Goal: Use online tool/utility: Utilize a website feature to perform a specific function

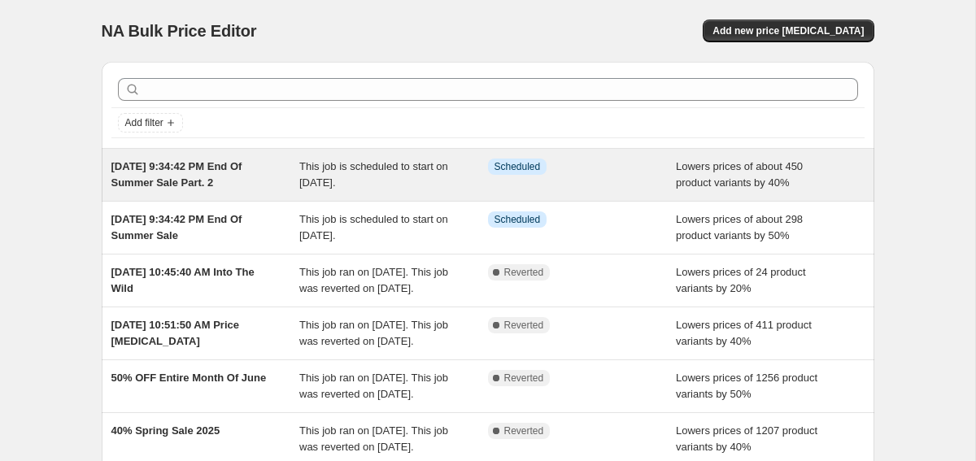
click at [452, 177] on div "This job is scheduled to start on [DATE]." at bounding box center [393, 175] width 189 height 33
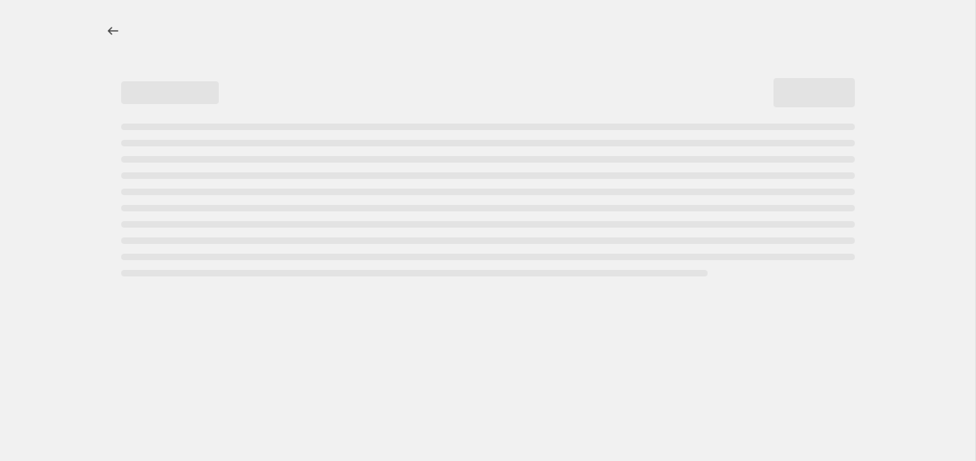
select select "percentage"
select select "collection"
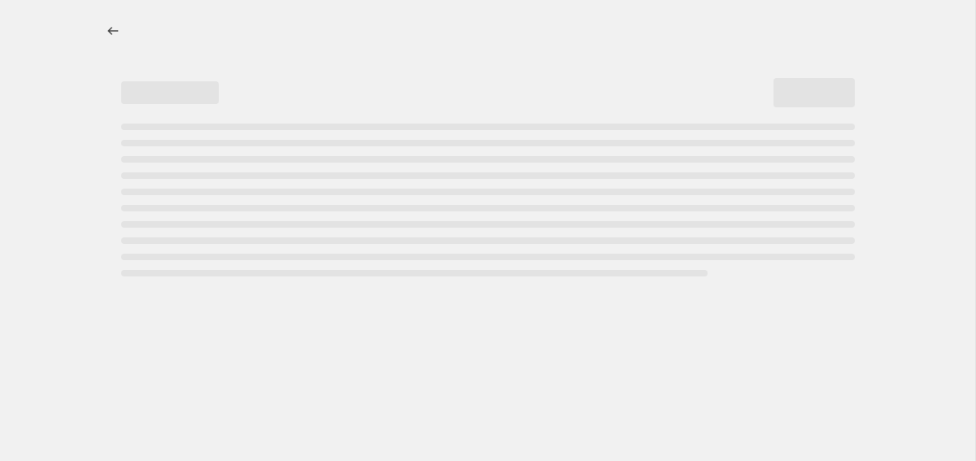
select select "collection"
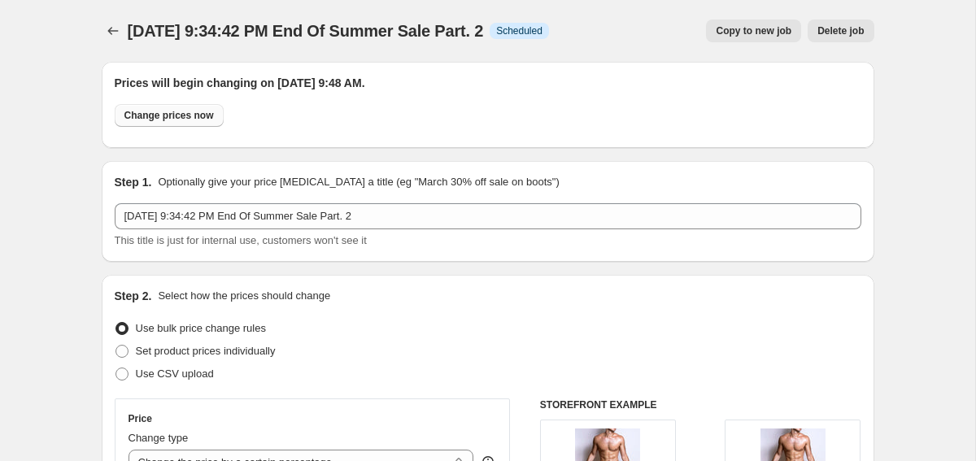
click at [186, 117] on span "Change prices now" at bounding box center [169, 115] width 90 height 13
radio input "true"
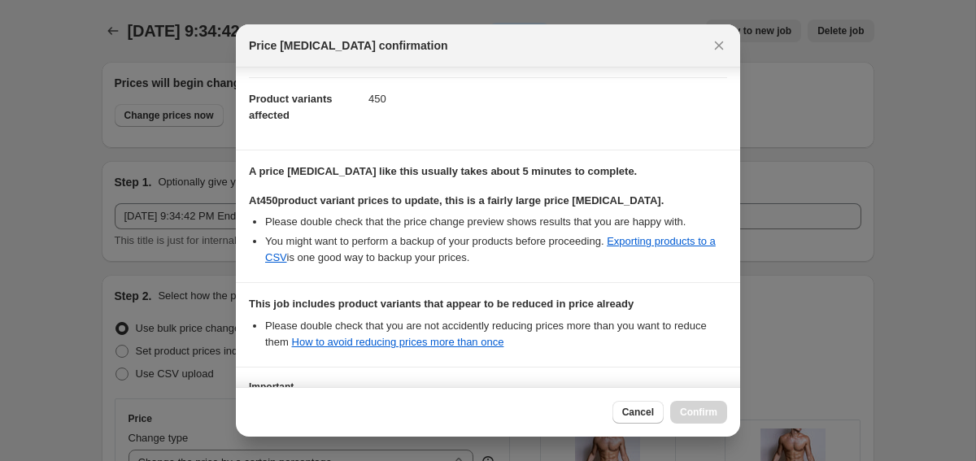
scroll to position [313, 0]
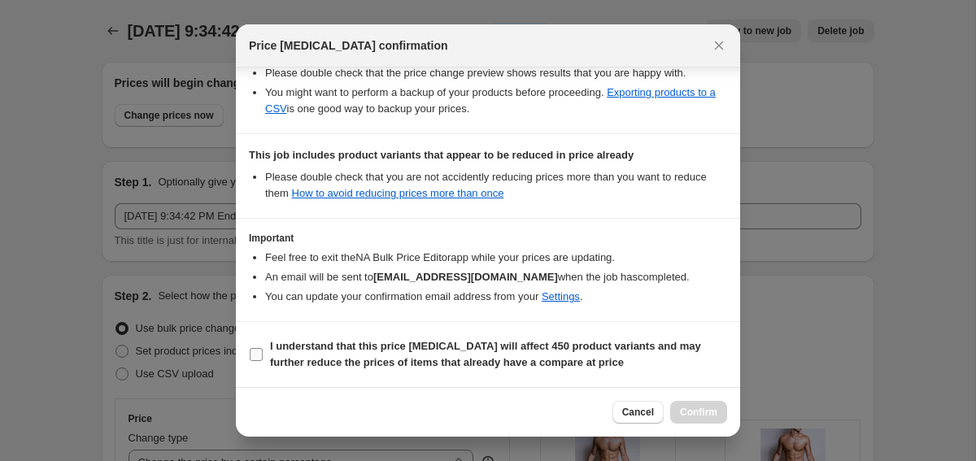
click at [308, 365] on b "I understand that this price [MEDICAL_DATA] will affect 450 product variants an…" at bounding box center [485, 354] width 431 height 28
click at [263, 361] on input "I understand that this price [MEDICAL_DATA] will affect 450 product variants an…" at bounding box center [256, 354] width 13 height 13
checkbox input "true"
click at [694, 413] on span "Confirm" at bounding box center [698, 412] width 37 height 13
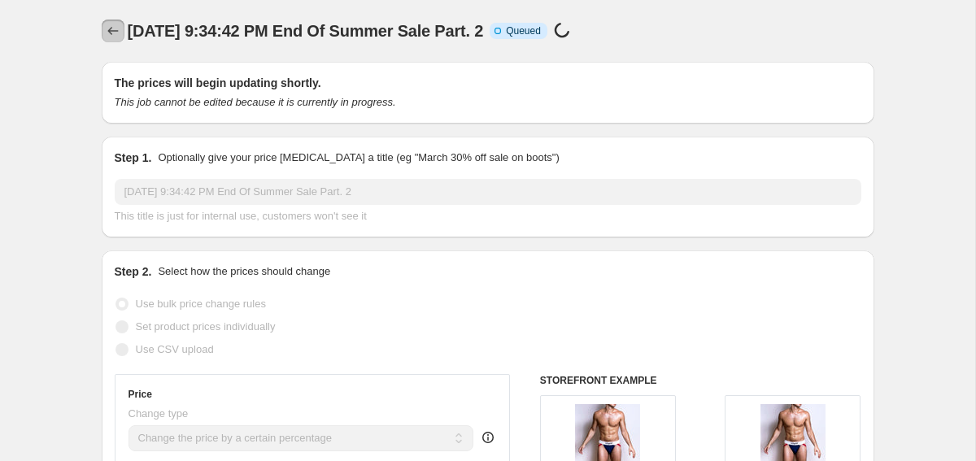
click at [112, 28] on icon "Price change jobs" at bounding box center [113, 31] width 16 height 16
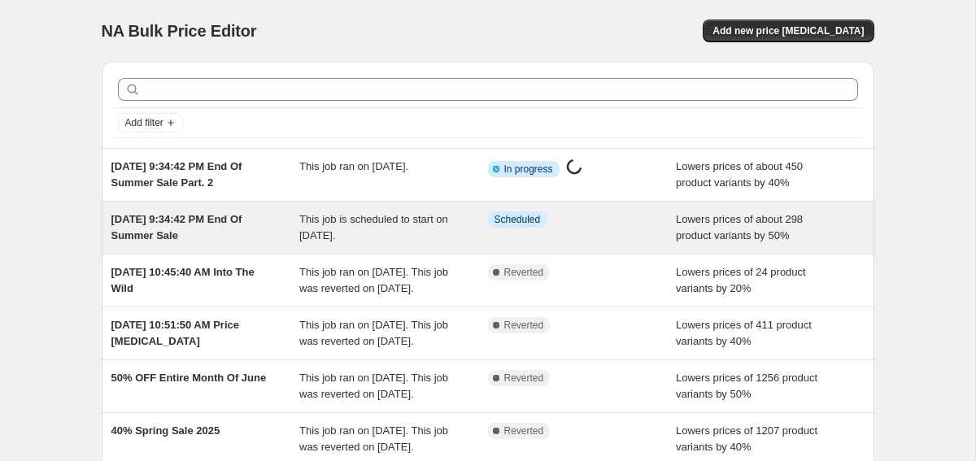
click at [461, 233] on div "This job is scheduled to start on [DATE]." at bounding box center [393, 228] width 189 height 33
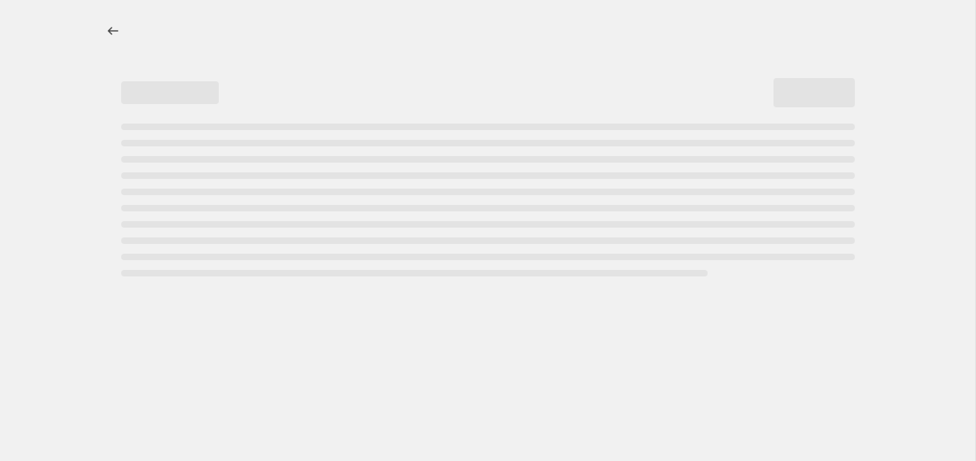
select select "percentage"
select select "collection"
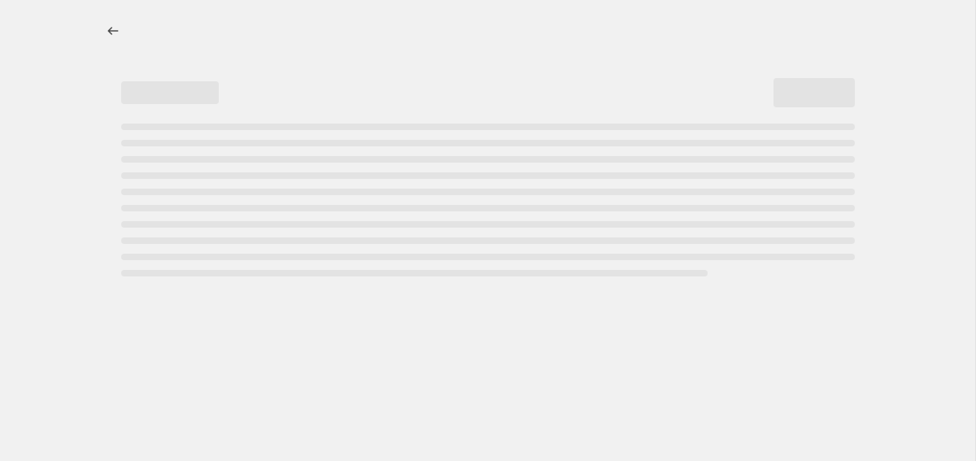
select select "collection"
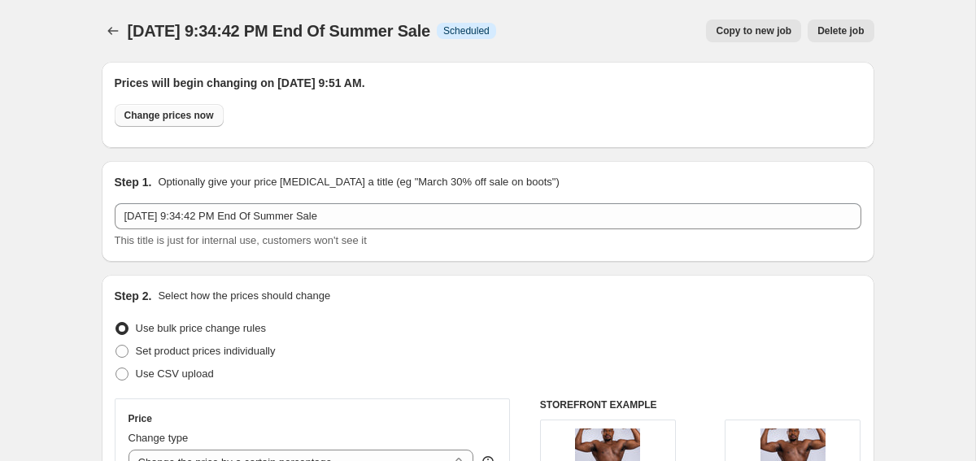
click at [146, 118] on span "Change prices now" at bounding box center [169, 115] width 90 height 13
radio input "true"
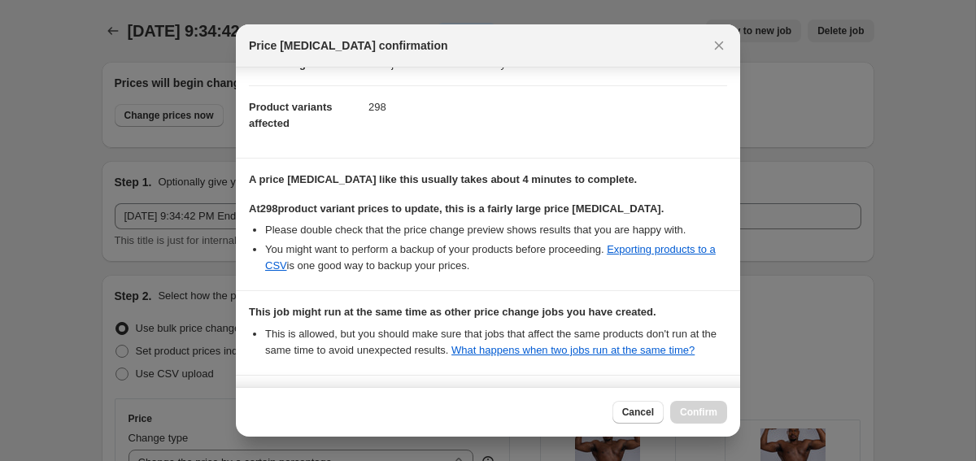
scroll to position [430, 0]
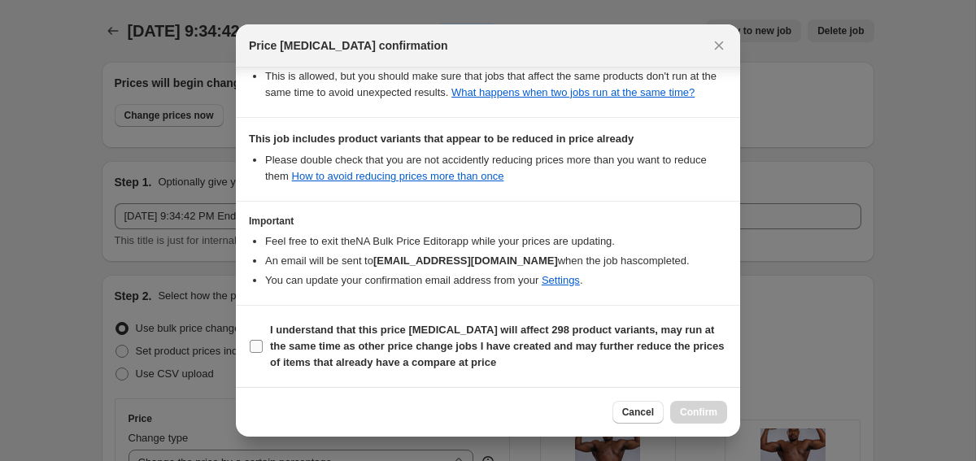
click at [397, 352] on b "I understand that this price [MEDICAL_DATA] will affect 298 product variants, m…" at bounding box center [497, 346] width 454 height 45
click at [263, 352] on input "I understand that this price [MEDICAL_DATA] will affect 298 product variants, m…" at bounding box center [256, 346] width 13 height 13
checkbox input "true"
click at [706, 413] on span "Confirm" at bounding box center [698, 412] width 37 height 13
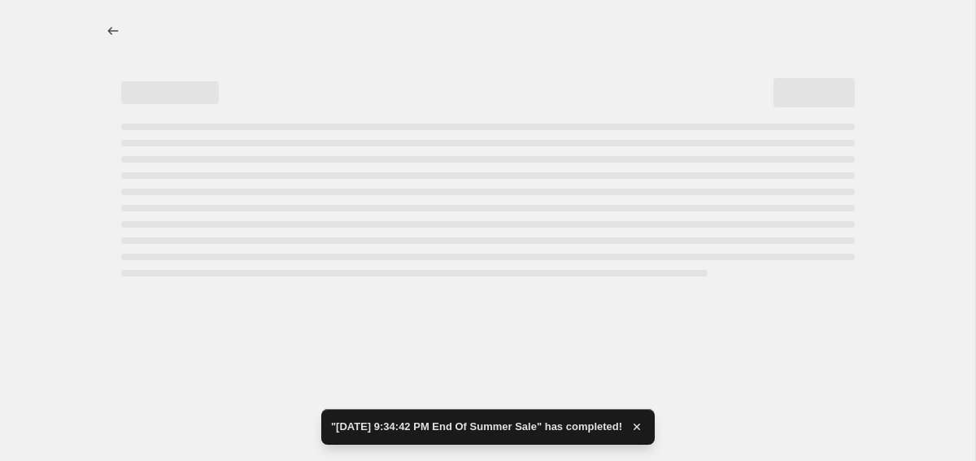
select select "percentage"
select select "collection"
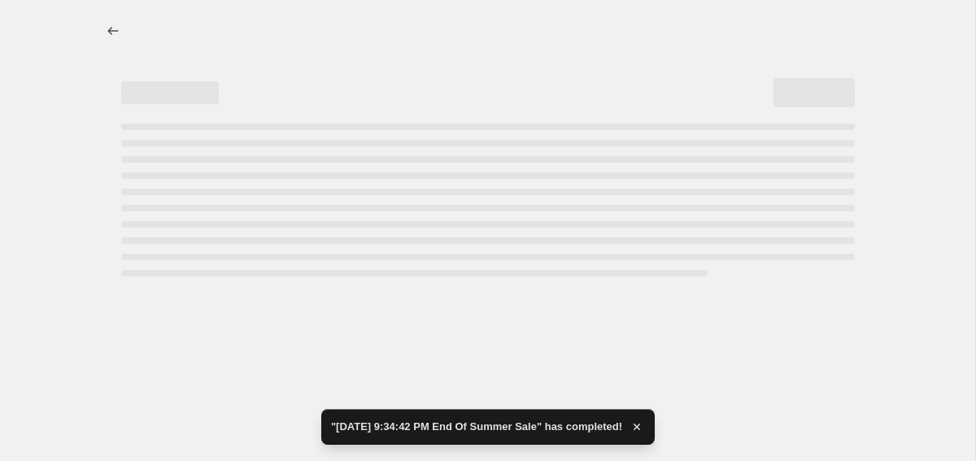
select select "collection"
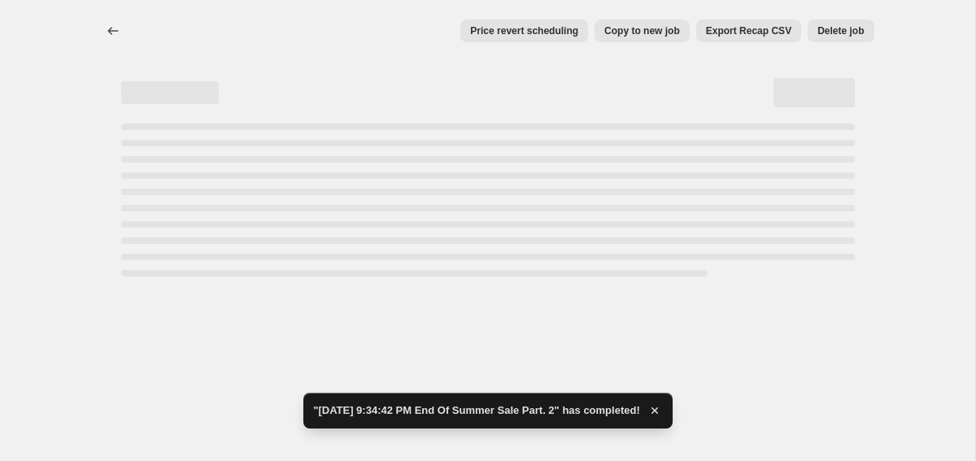
select select "percentage"
select select "collection"
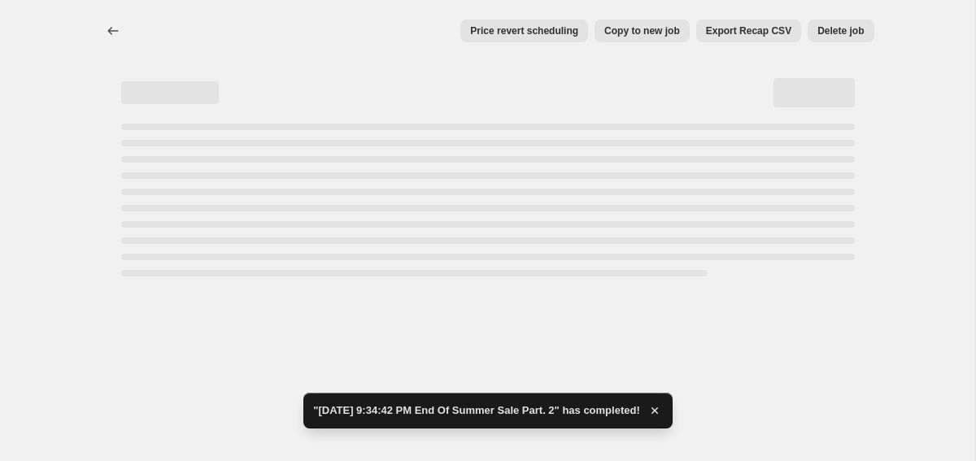
select select "collection"
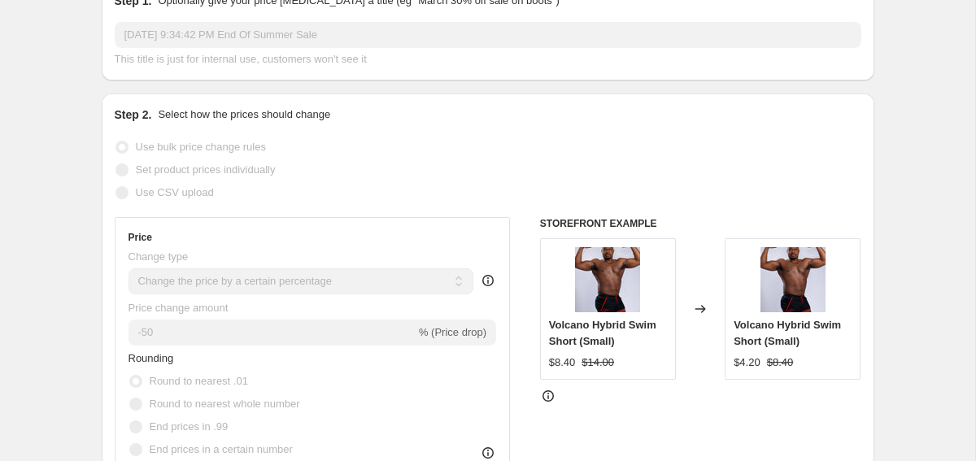
scroll to position [0, 0]
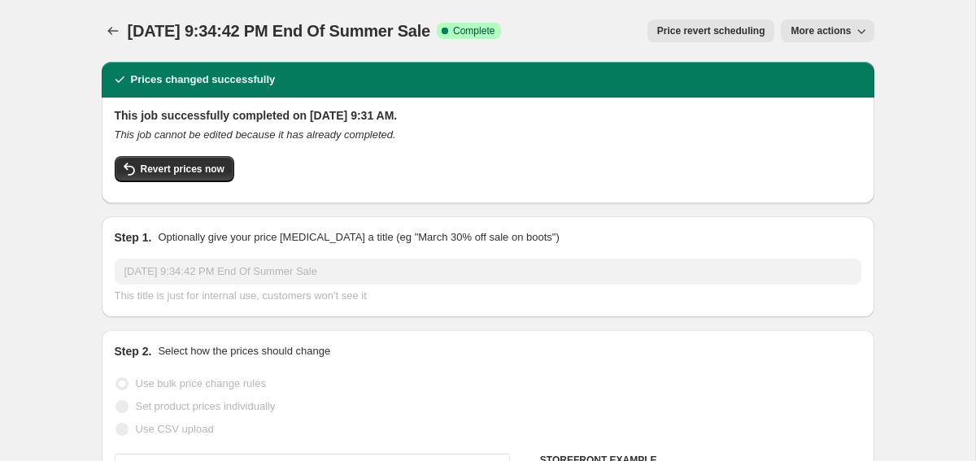
click at [115, 42] on div "[DATE] 9:34:42 PM End Of Summer Sale. This page is ready [DATE] 9:34:42 PM End …" at bounding box center [488, 31] width 773 height 62
click at [119, 32] on icon "Price change jobs" at bounding box center [113, 31] width 16 height 16
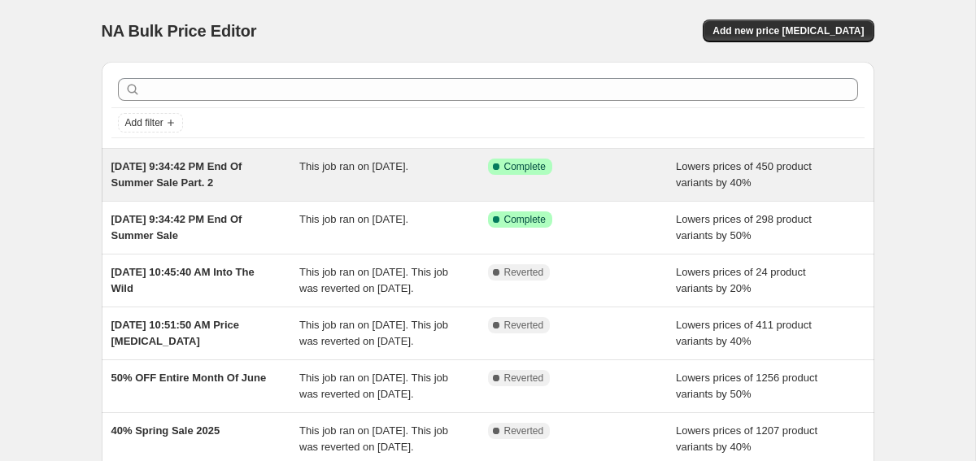
drag, startPoint x: 239, startPoint y: 181, endPoint x: 107, endPoint y: 160, distance: 133.4
click at [107, 160] on div "[DATE] 9:34:42 PM End Of Summer Sale Part. 2 This job ran on [DATE]. Success Co…" at bounding box center [488, 175] width 773 height 52
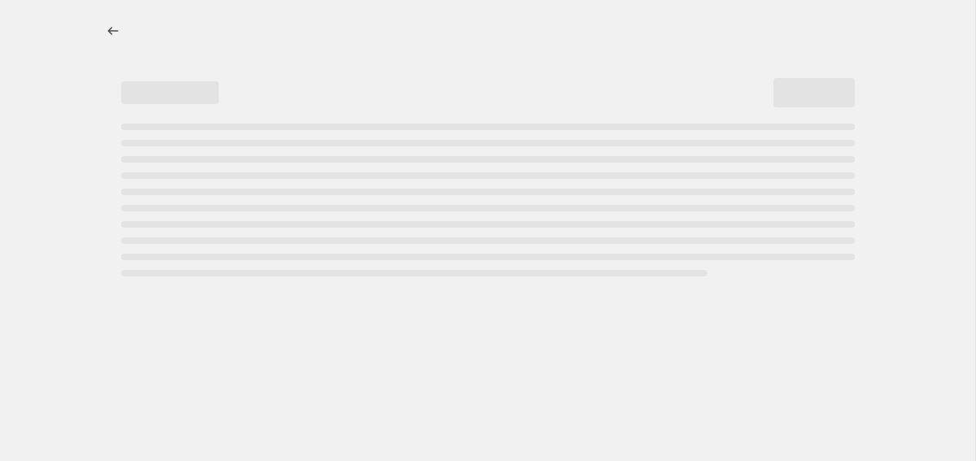
select select "percentage"
select select "collection"
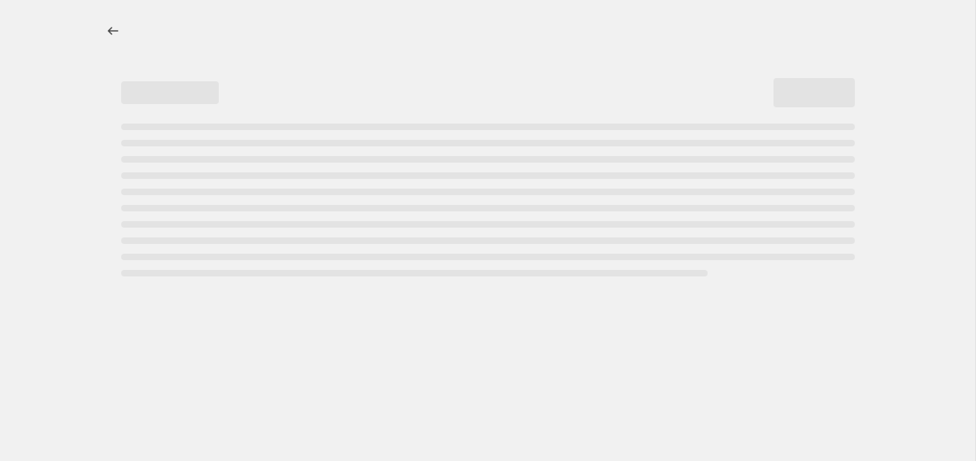
select select "collection"
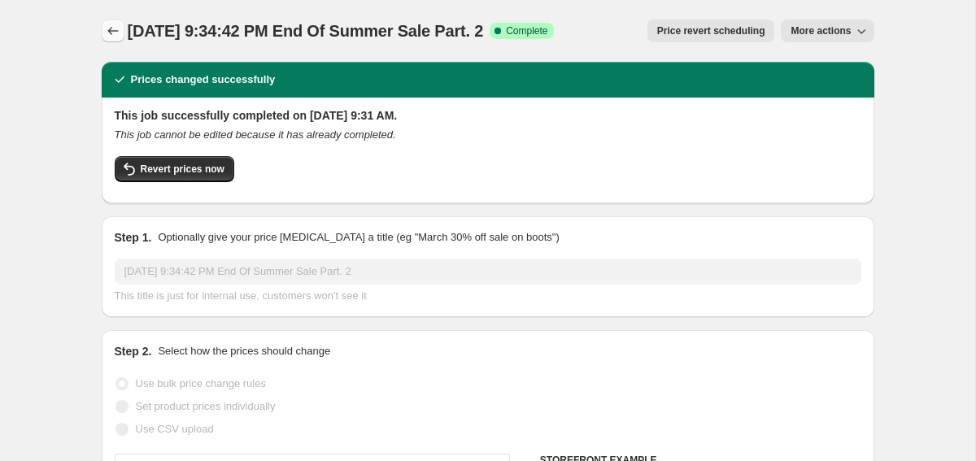
click at [118, 29] on icon "Price change jobs" at bounding box center [113, 31] width 16 height 16
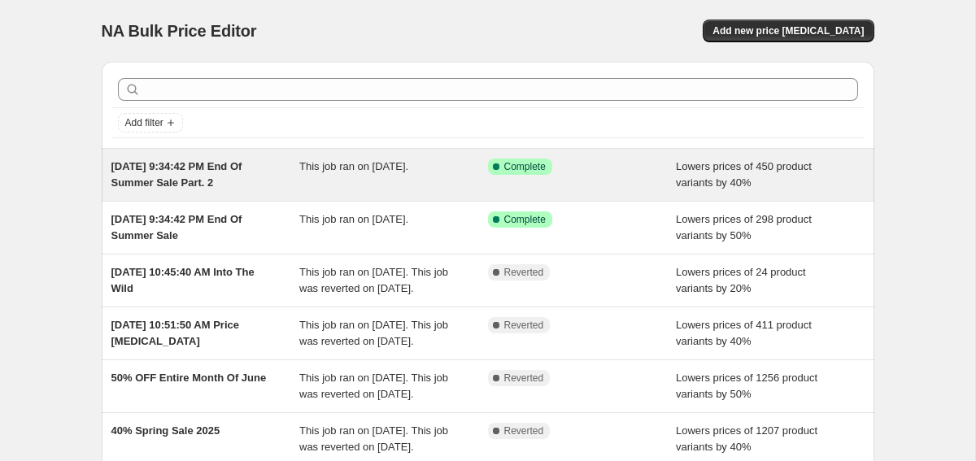
copy span "[DATE] 9:34:42 PM End Of Summer Sale Part. 2"
drag, startPoint x: 237, startPoint y: 185, endPoint x: 103, endPoint y: 158, distance: 136.1
click at [103, 158] on div "[DATE] 9:34:42 PM End Of Summer Sale Part. 2 This job ran on [DATE]. Success Co…" at bounding box center [488, 175] width 773 height 52
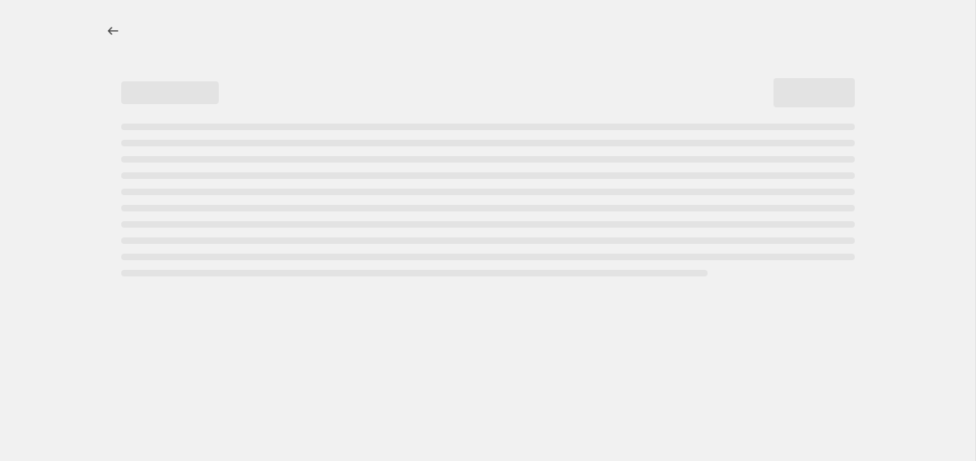
select select "percentage"
select select "collection"
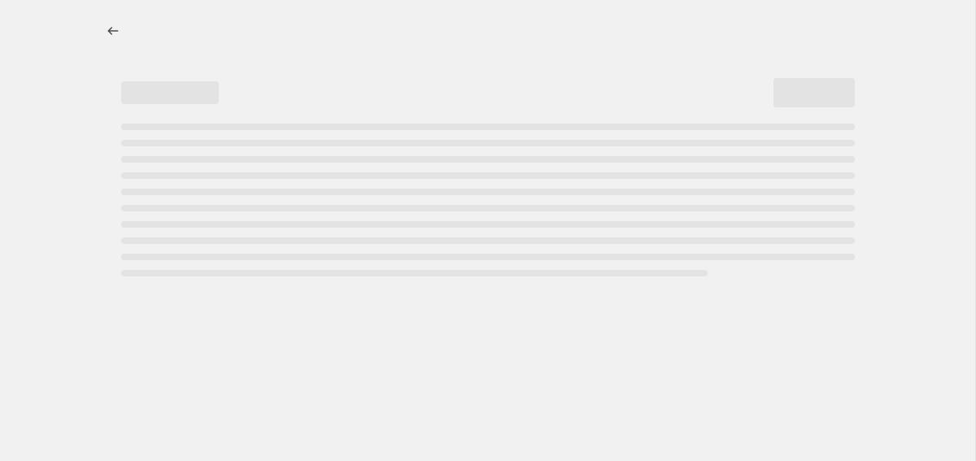
select select "collection"
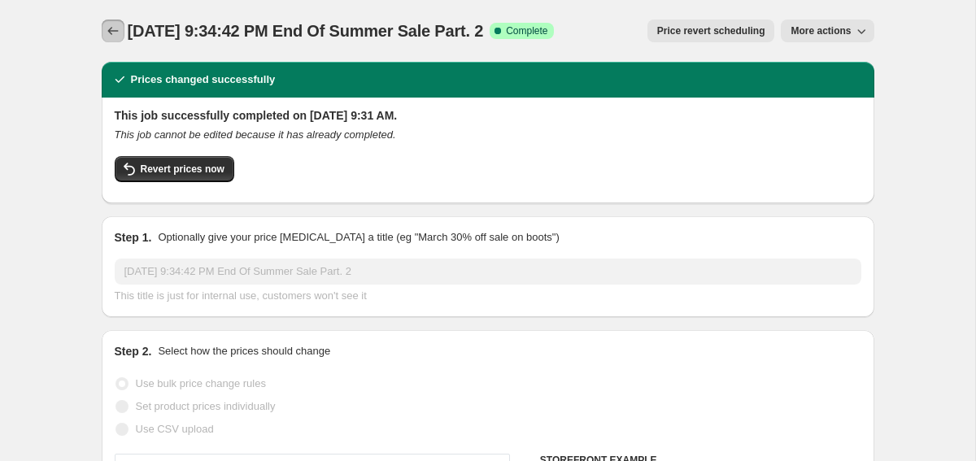
click at [112, 24] on icon "Price change jobs" at bounding box center [113, 31] width 16 height 16
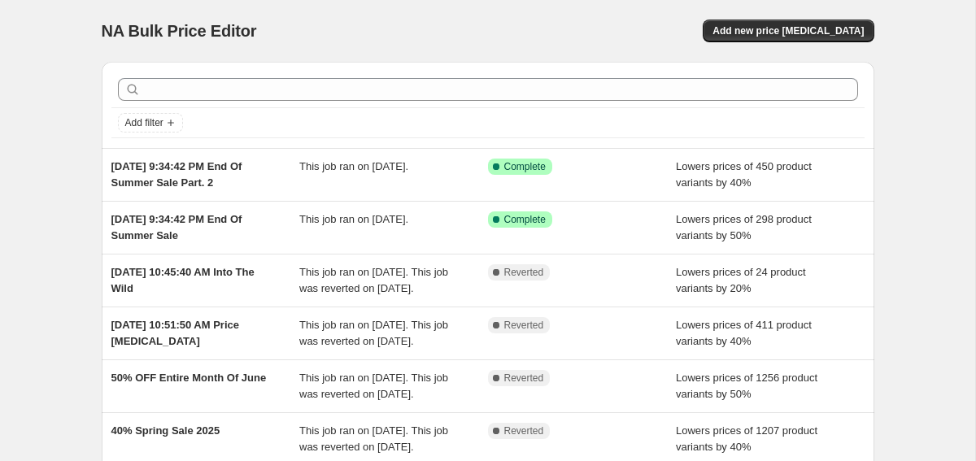
click at [757, 44] on div "NA Bulk Price Editor. This page is ready NA Bulk Price Editor Add new price [ME…" at bounding box center [488, 31] width 773 height 62
click at [758, 33] on span "Add new price [MEDICAL_DATA]" at bounding box center [788, 30] width 151 height 13
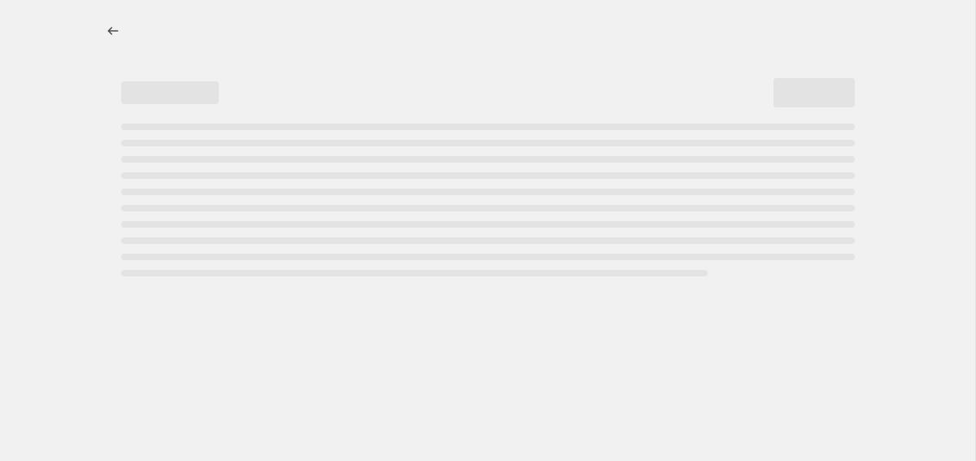
select select "percentage"
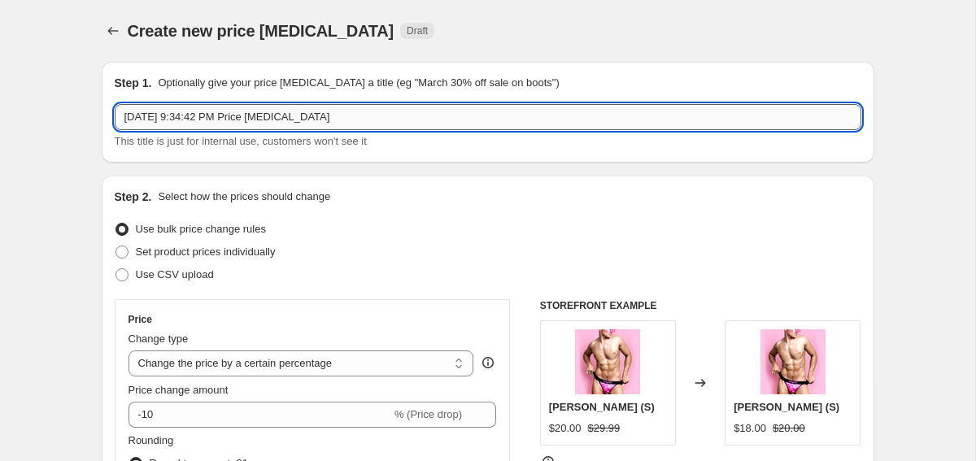
click at [360, 113] on input "[DATE] 9:34:42 PM Price [MEDICAL_DATA]" at bounding box center [488, 117] width 747 height 26
drag, startPoint x: 360, startPoint y: 113, endPoint x: 27, endPoint y: 119, distance: 333.7
click at [312, 124] on input "[DATE] 9:34:42 PM Price [MEDICAL_DATA]" at bounding box center [488, 117] width 747 height 26
drag, startPoint x: 355, startPoint y: 118, endPoint x: 260, endPoint y: 114, distance: 94.5
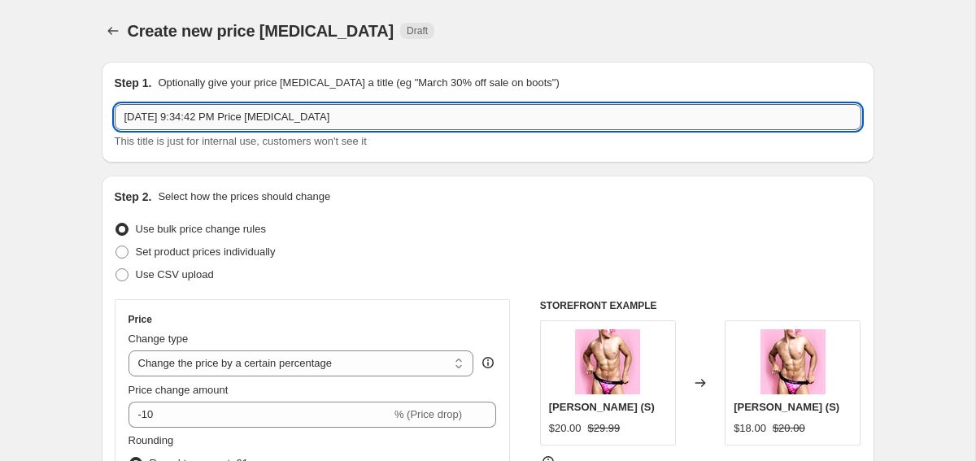
click at [260, 114] on input "[DATE] 9:34:42 PM Price [MEDICAL_DATA]" at bounding box center [488, 117] width 747 height 26
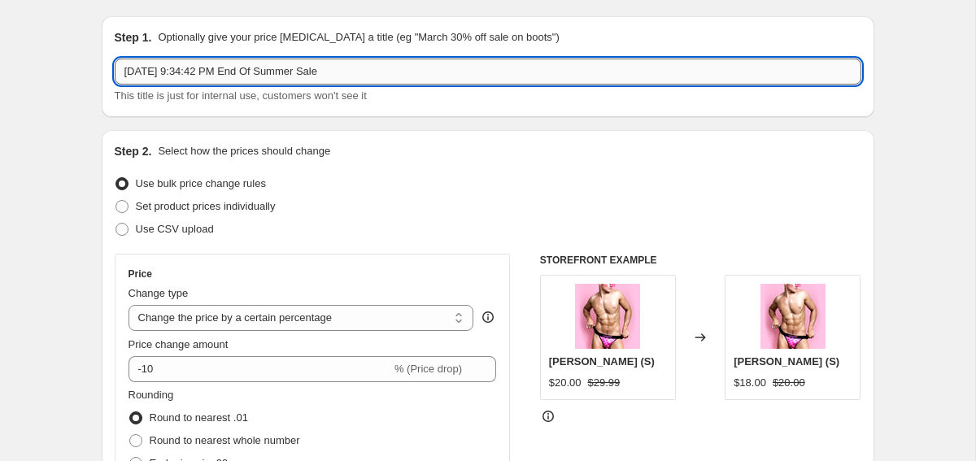
scroll to position [46, 0]
type input "[DATE] 9:34:42 PM End Of Summer Sale"
click at [539, 114] on div "Step 1. Optionally give your price [MEDICAL_DATA] a title (eg "March 30% off sa…" at bounding box center [488, 65] width 773 height 101
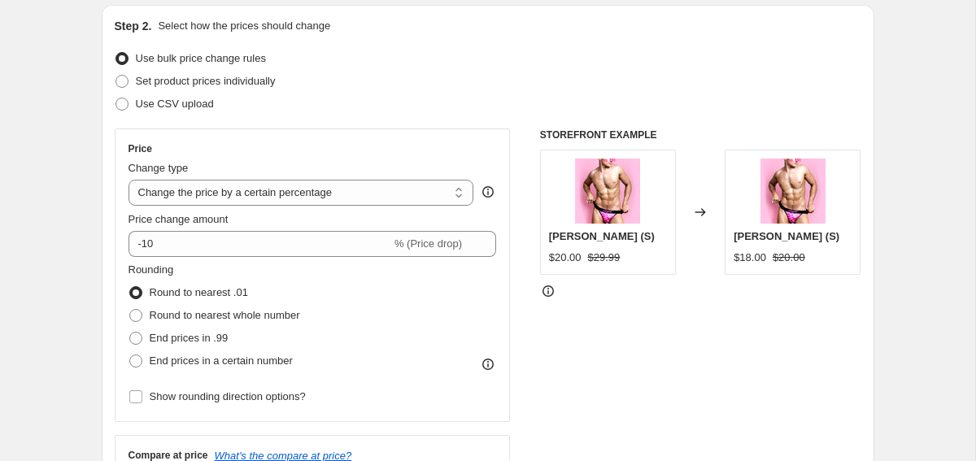
scroll to position [149, 0]
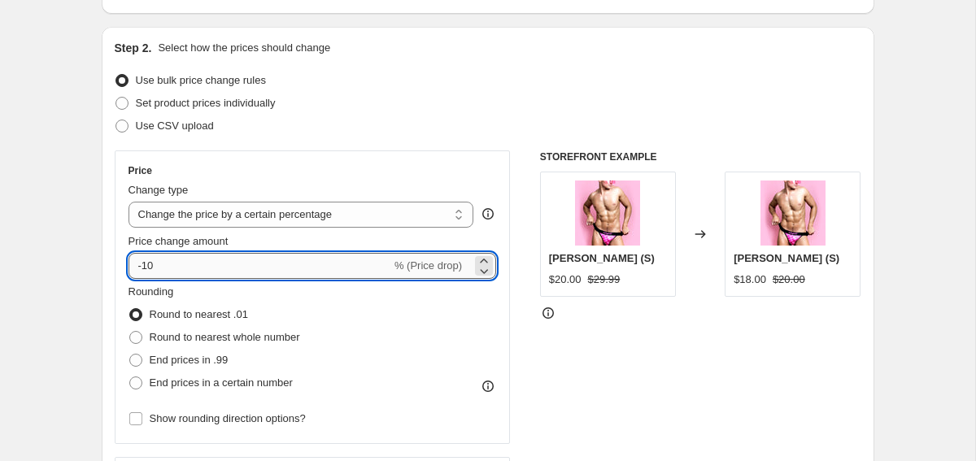
click at [243, 272] on input "-10" at bounding box center [260, 266] width 263 height 26
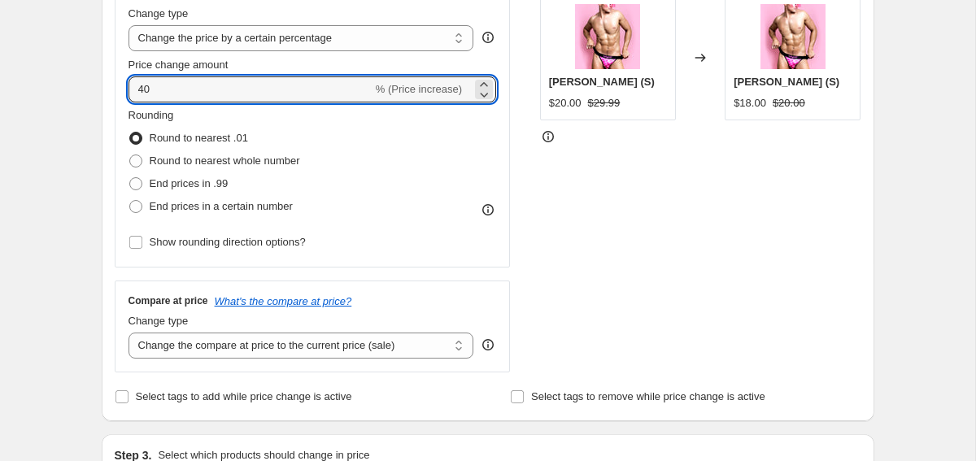
type input "40"
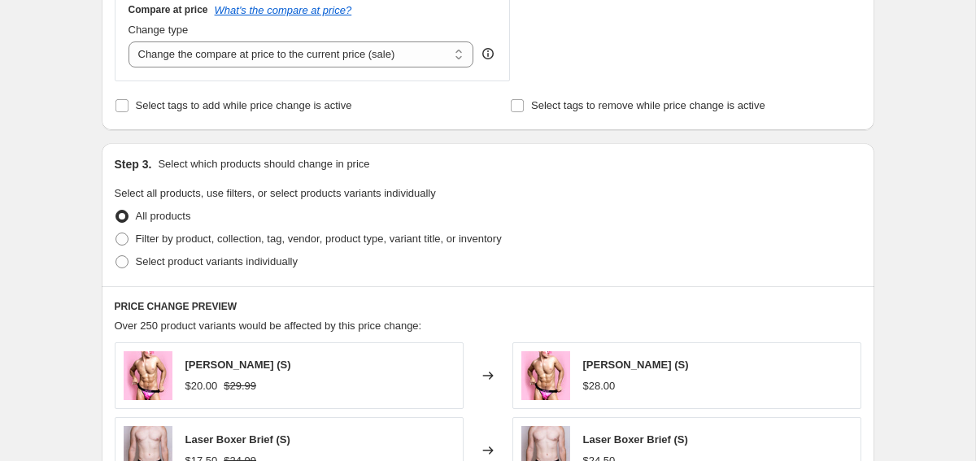
scroll to position [652, 0]
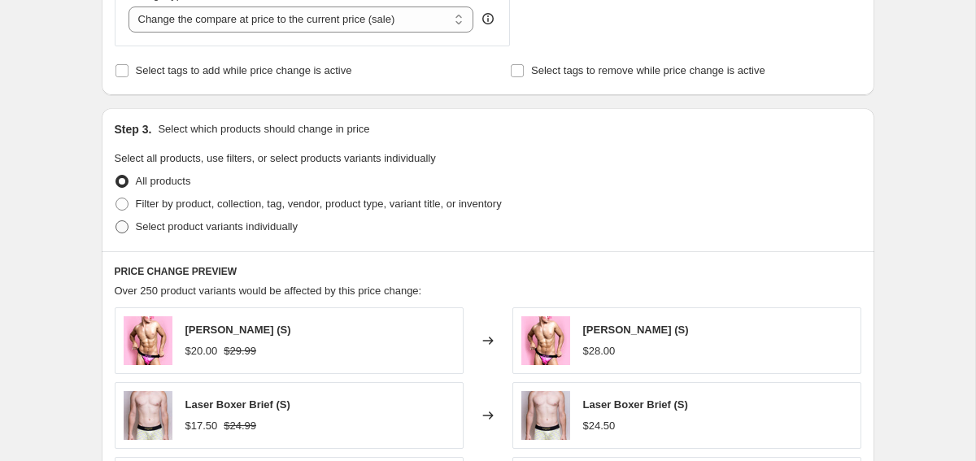
click at [155, 221] on span "Select product variants individually" at bounding box center [217, 227] width 162 height 12
click at [116, 221] on input "Select product variants individually" at bounding box center [116, 221] width 1 height 1
radio input "true"
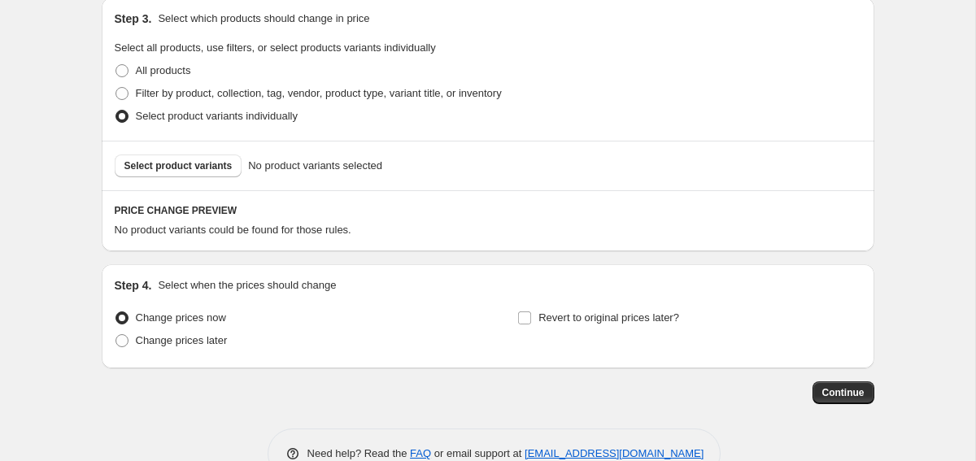
scroll to position [763, 0]
click at [181, 155] on button "Select product variants" at bounding box center [179, 165] width 128 height 23
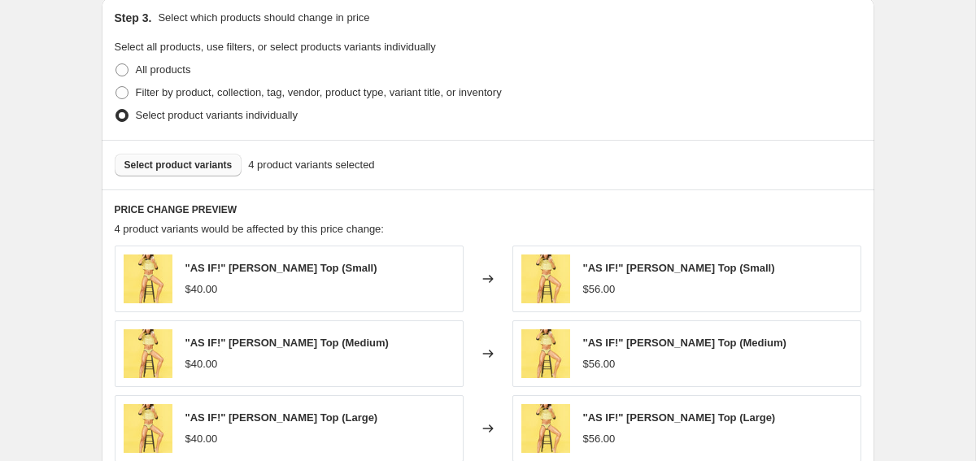
click at [196, 168] on span "Select product variants" at bounding box center [178, 165] width 108 height 13
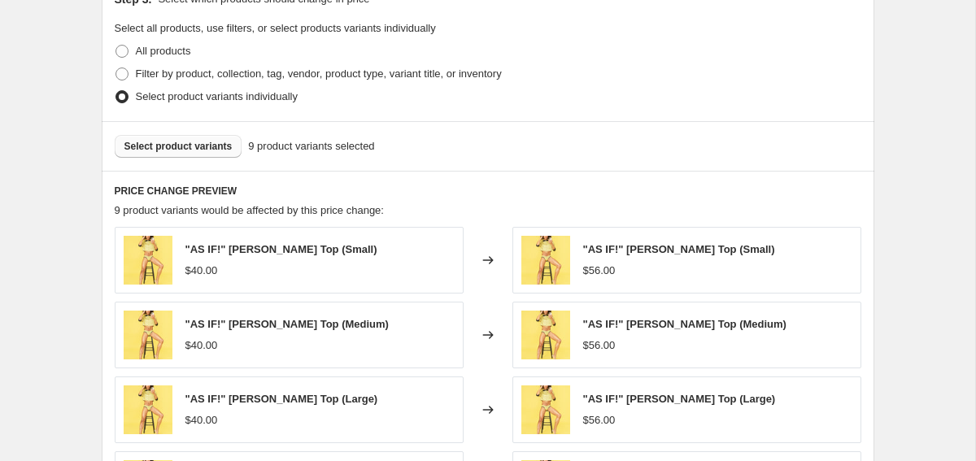
scroll to position [731, 0]
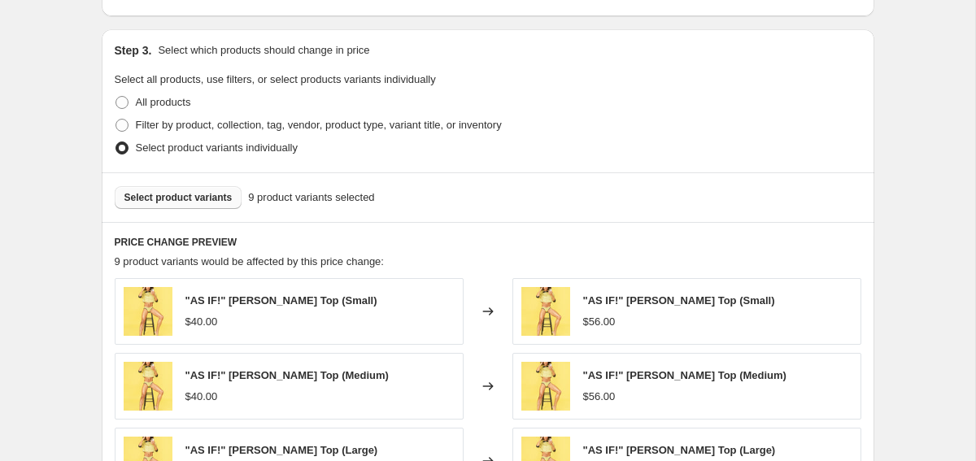
click at [198, 194] on span "Select product variants" at bounding box center [178, 197] width 108 height 13
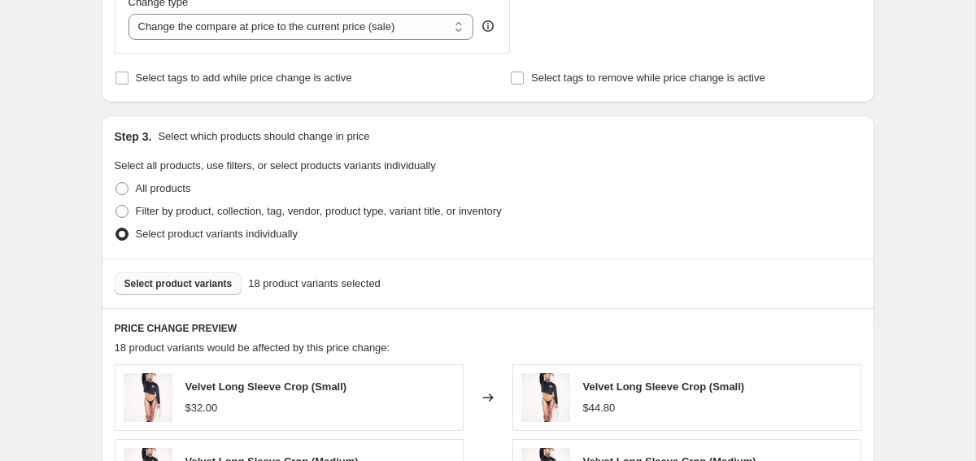
scroll to position [646, 0]
click at [190, 286] on span "Select product variants" at bounding box center [178, 282] width 108 height 13
click at [212, 271] on button "Select product variants" at bounding box center [179, 282] width 128 height 23
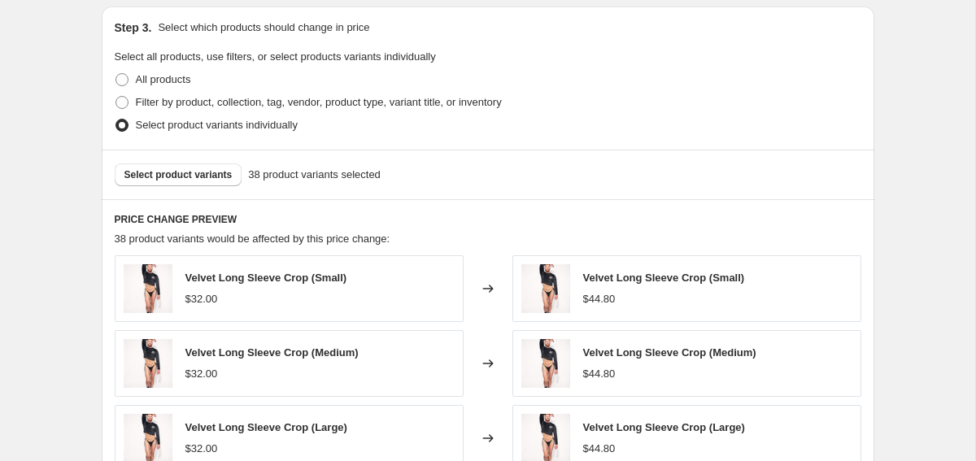
scroll to position [777, 0]
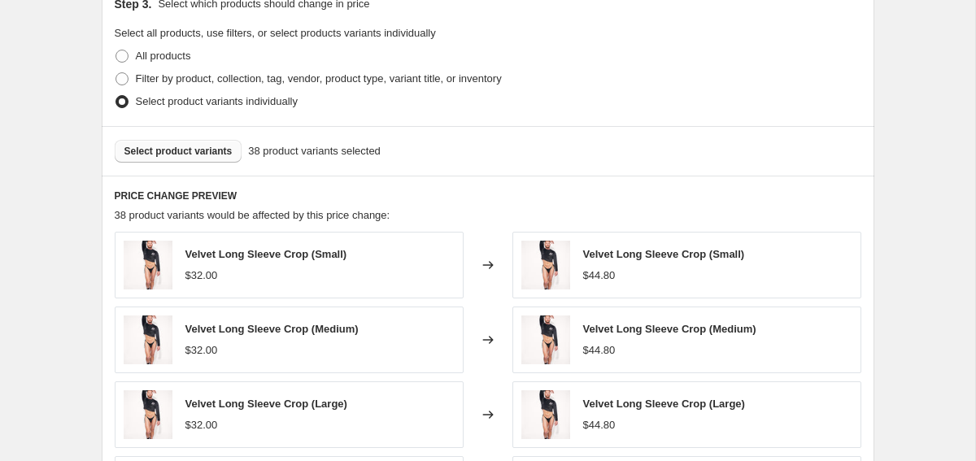
click at [190, 158] on button "Select product variants" at bounding box center [179, 151] width 128 height 23
click at [223, 151] on span "Select product variants" at bounding box center [178, 151] width 108 height 13
click at [231, 151] on span "Select product variants" at bounding box center [178, 151] width 108 height 13
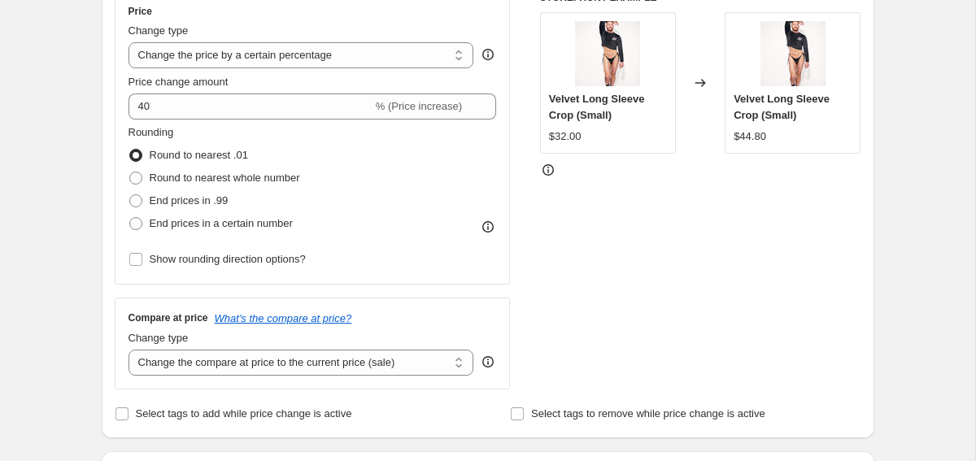
scroll to position [300, 0]
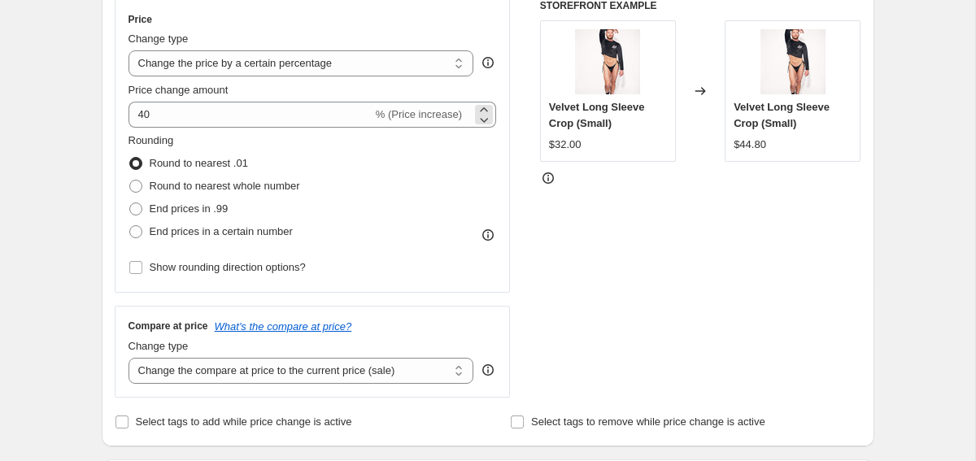
click at [394, 116] on span "% (Price increase)" at bounding box center [419, 114] width 86 height 12
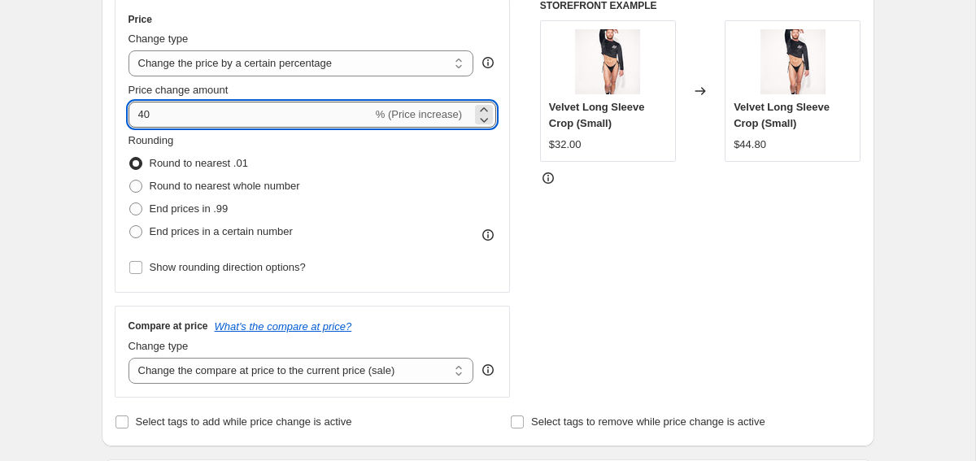
click at [140, 119] on input "40" at bounding box center [251, 115] width 244 height 26
type input "-40"
click at [359, 175] on div "Rounding Round to nearest .01 Round to nearest whole number End prices in .99 E…" at bounding box center [313, 188] width 369 height 111
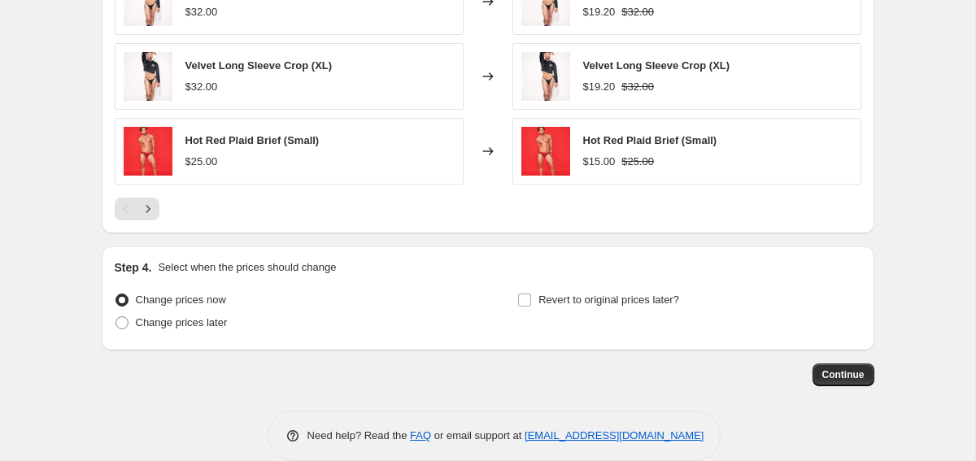
scroll to position [1215, 0]
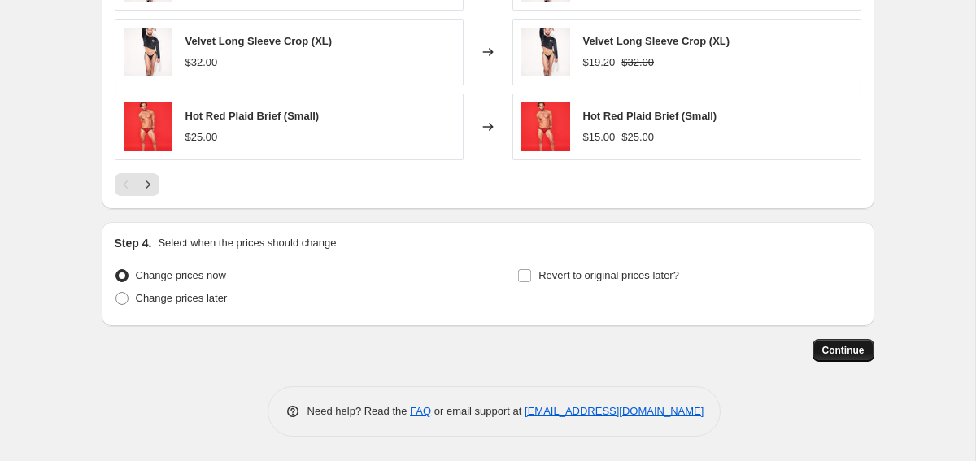
click at [831, 351] on span "Continue" at bounding box center [844, 350] width 42 height 13
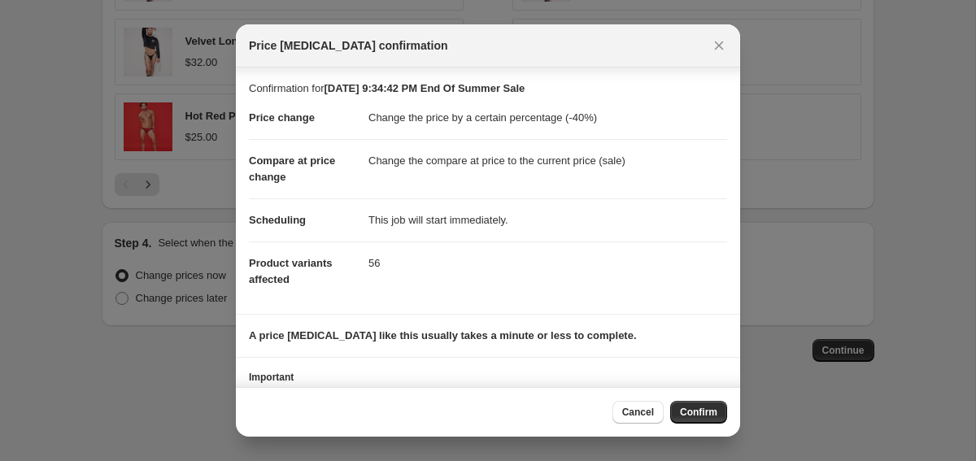
scroll to position [73, 0]
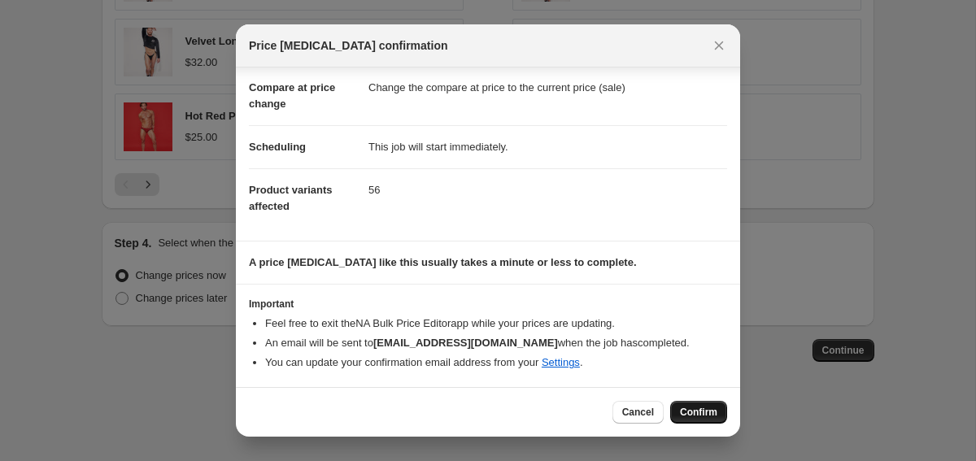
click at [700, 417] on span "Confirm" at bounding box center [698, 412] width 37 height 13
type input "[DATE] 9:34:42 PM End Of Summer Sale"
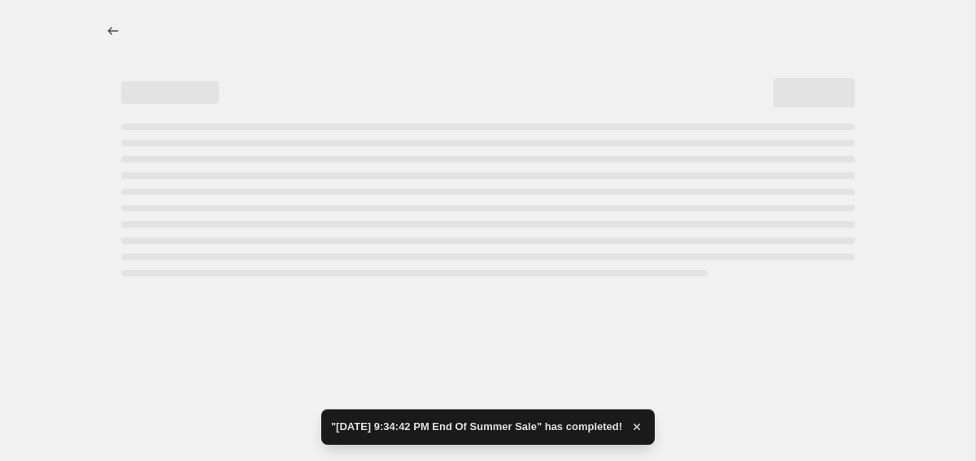
select select "percentage"
